Goal: Task Accomplishment & Management: Use online tool/utility

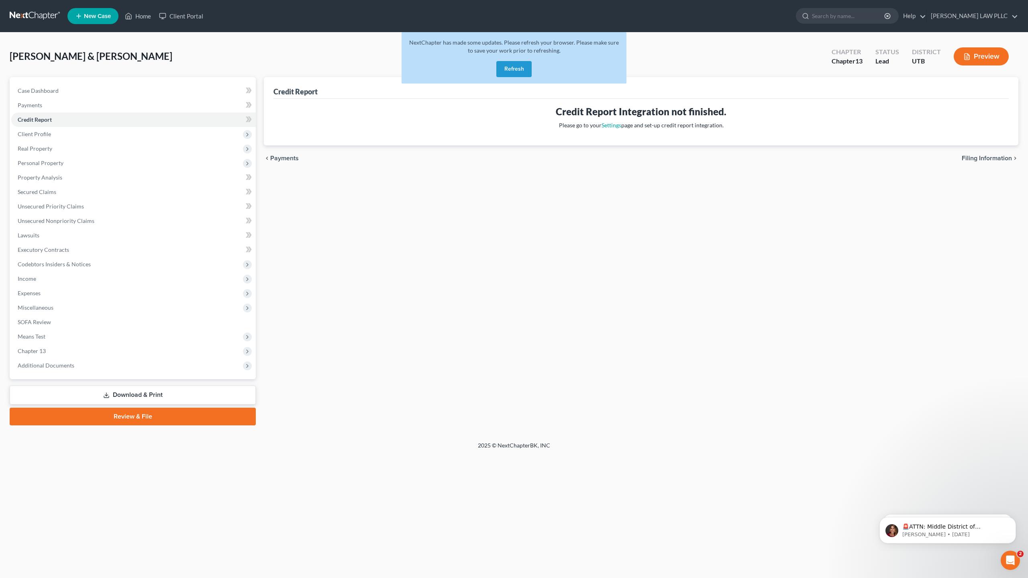
click at [509, 65] on button "Refresh" at bounding box center [513, 69] width 35 height 16
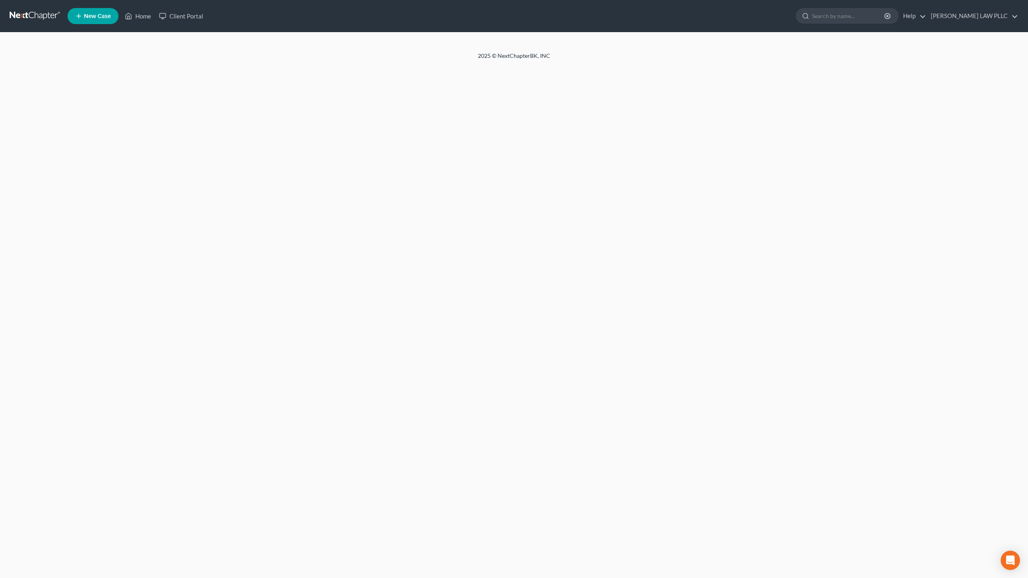
select select "1"
select select "3"
select select "81"
select select "0"
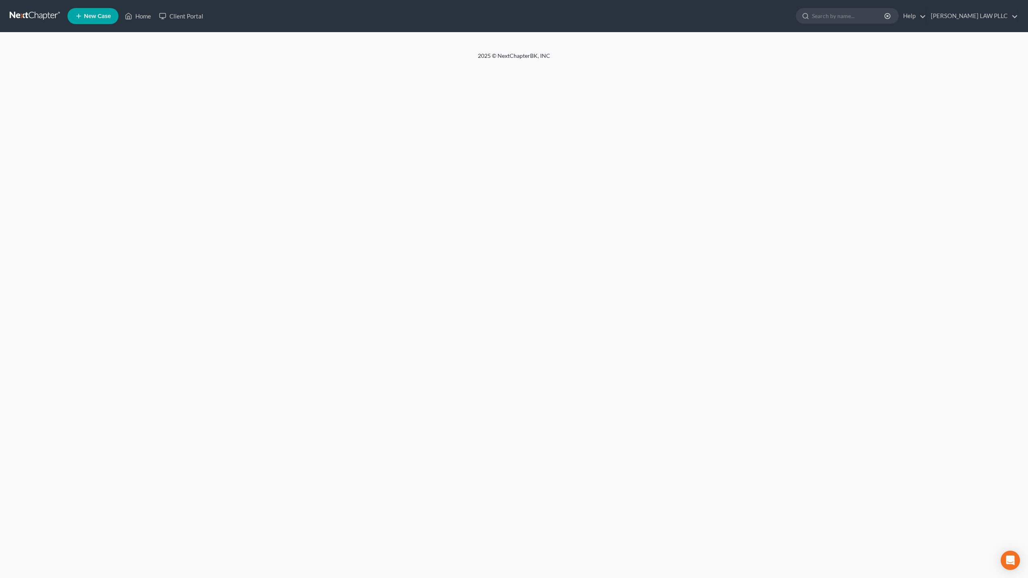
select select "46"
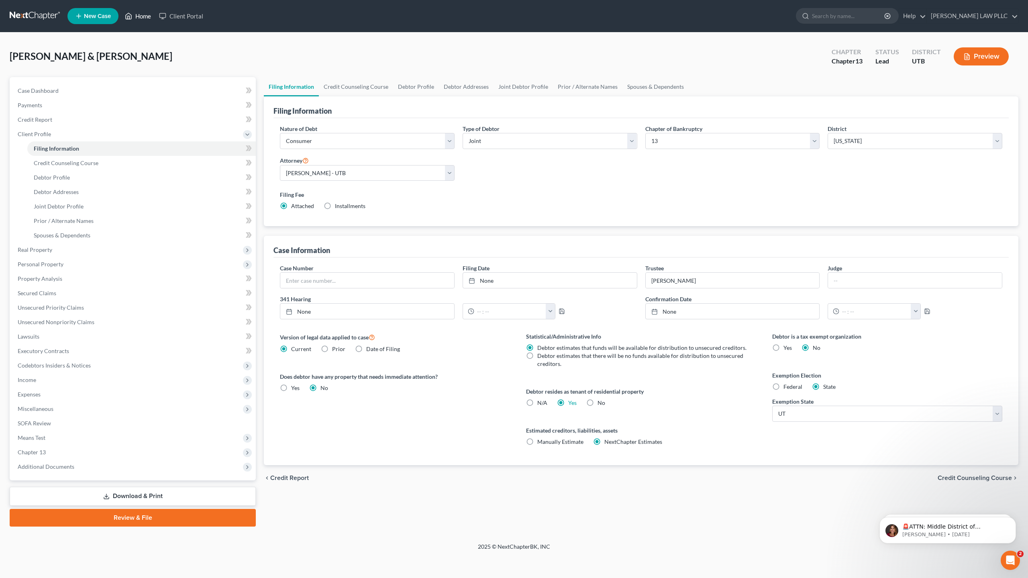
click at [143, 16] on link "Home" at bounding box center [138, 16] width 34 height 14
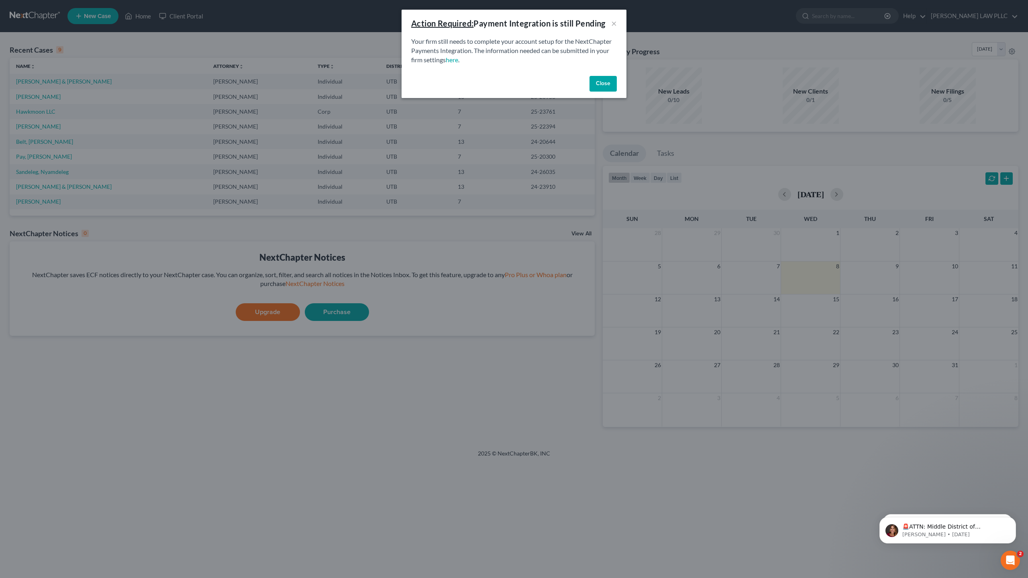
click at [602, 87] on button "Close" at bounding box center [602, 84] width 27 height 16
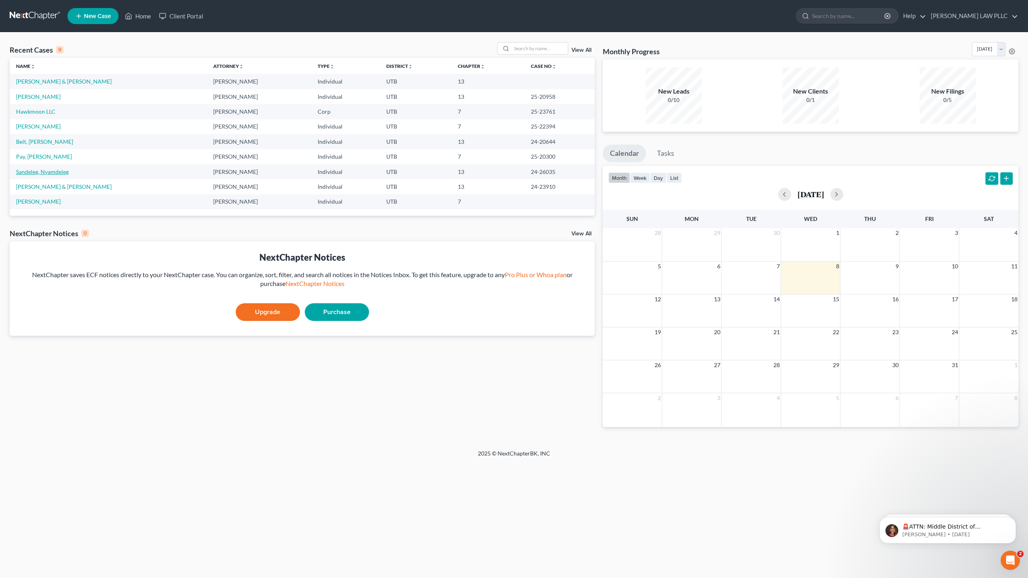
click at [60, 173] on link "Sandeleg, Nyamdeleg" at bounding box center [42, 171] width 53 height 7
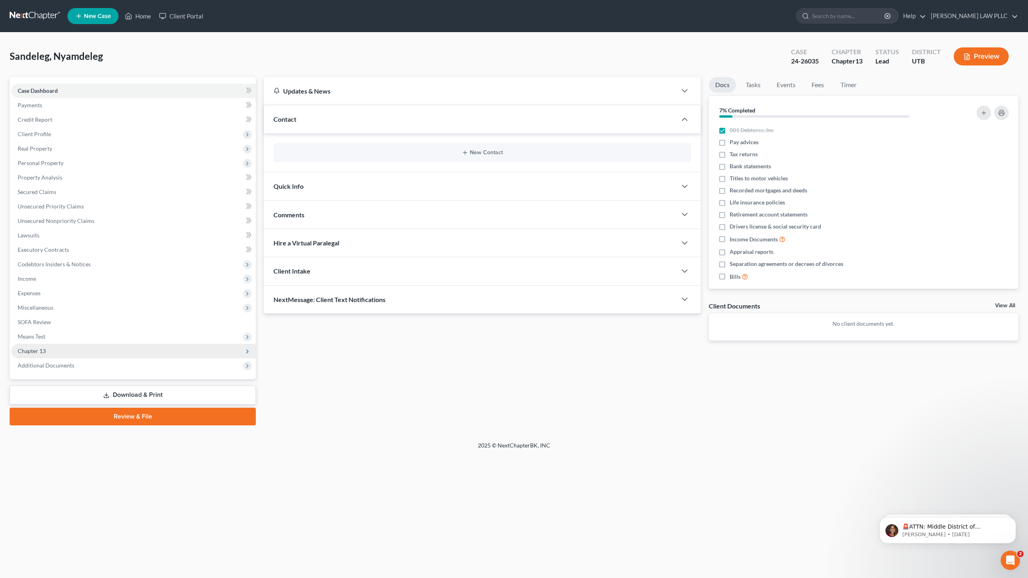
click at [41, 352] on span "Chapter 13" at bounding box center [32, 350] width 28 height 7
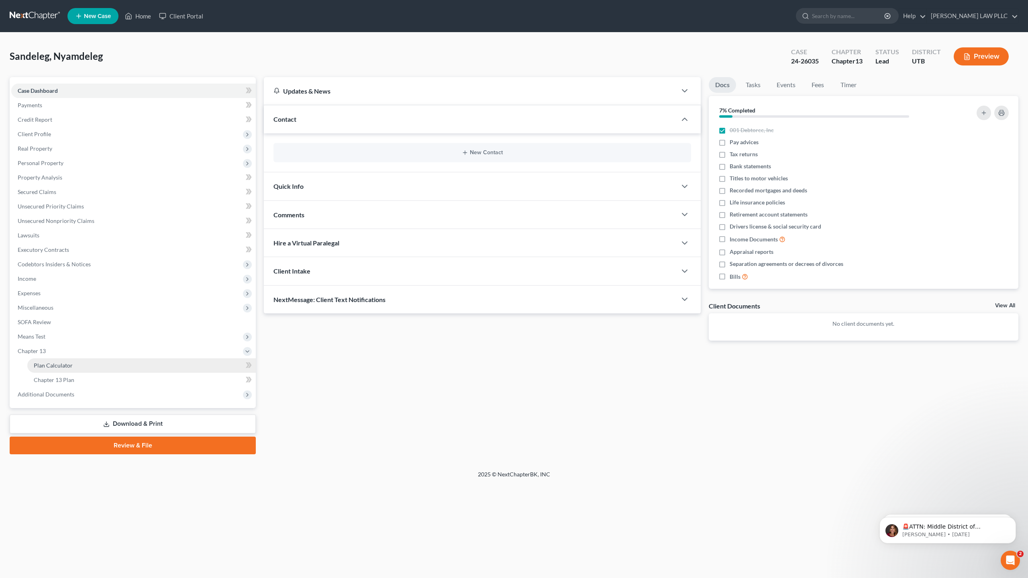
click at [75, 367] on link "Plan Calculator" at bounding box center [141, 365] width 228 height 14
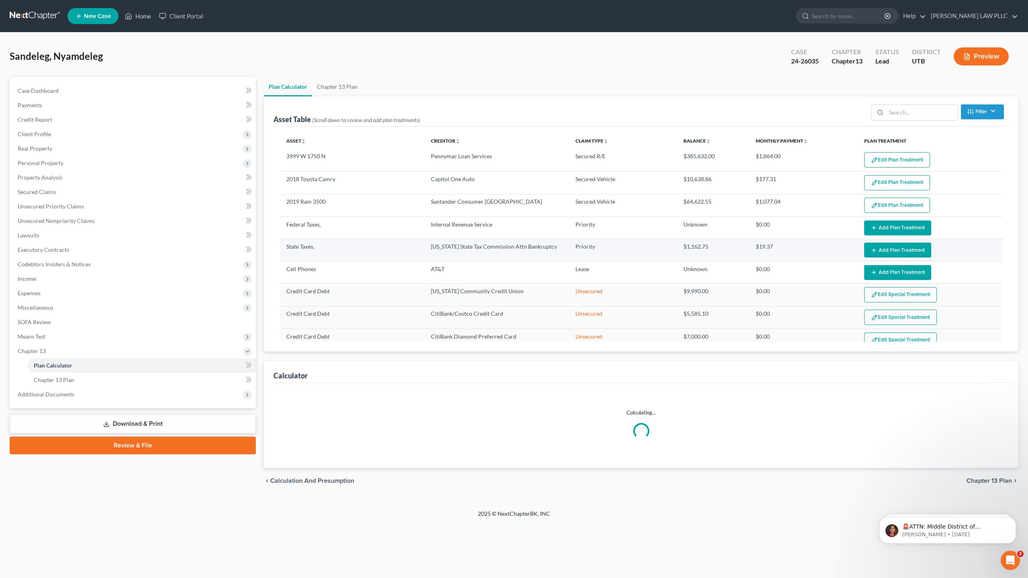
select select "59"
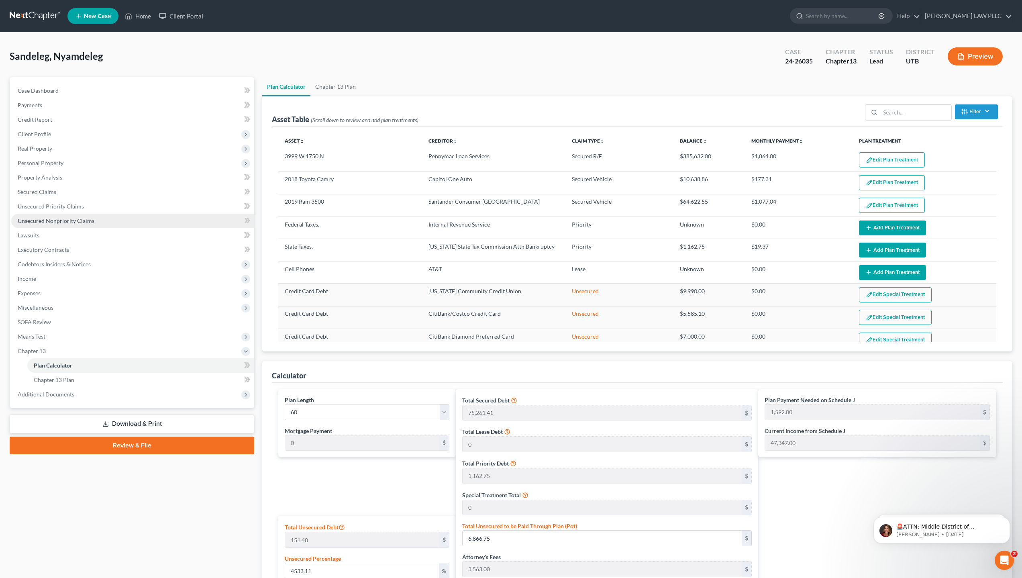
click at [79, 222] on span "Unsecured Nonpriority Claims" at bounding box center [56, 220] width 77 height 7
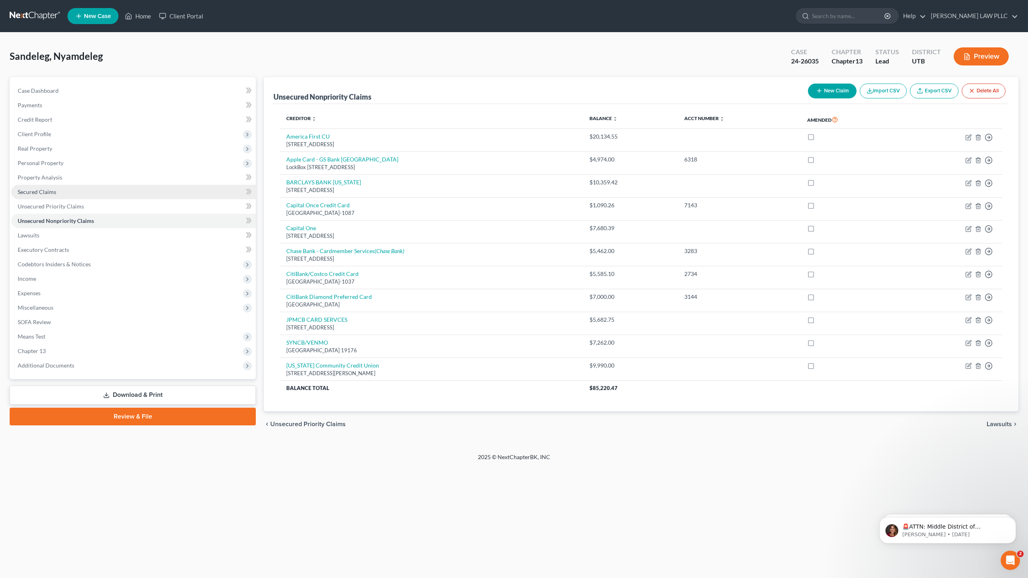
click at [46, 191] on span "Secured Claims" at bounding box center [37, 191] width 39 height 7
